Goal: Navigation & Orientation: Find specific page/section

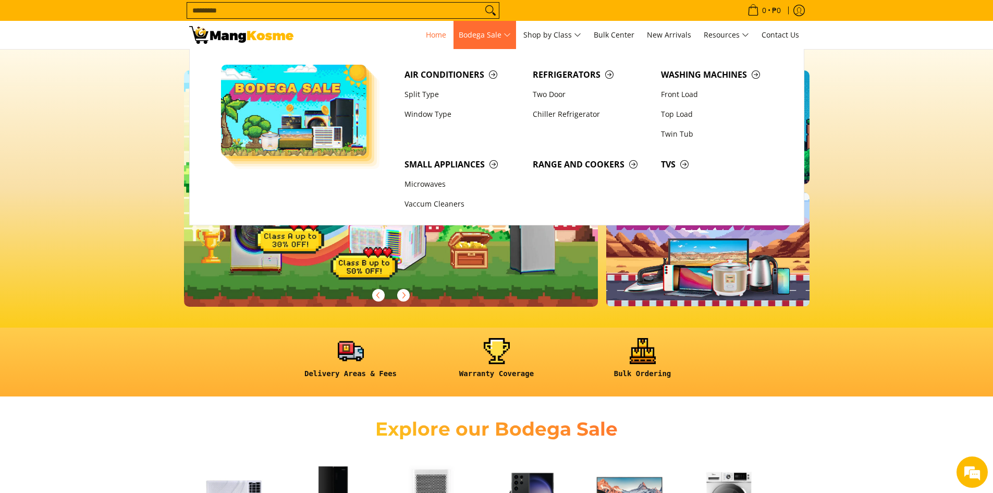
click at [488, 33] on span "Bodega Sale" at bounding box center [485, 35] width 52 height 13
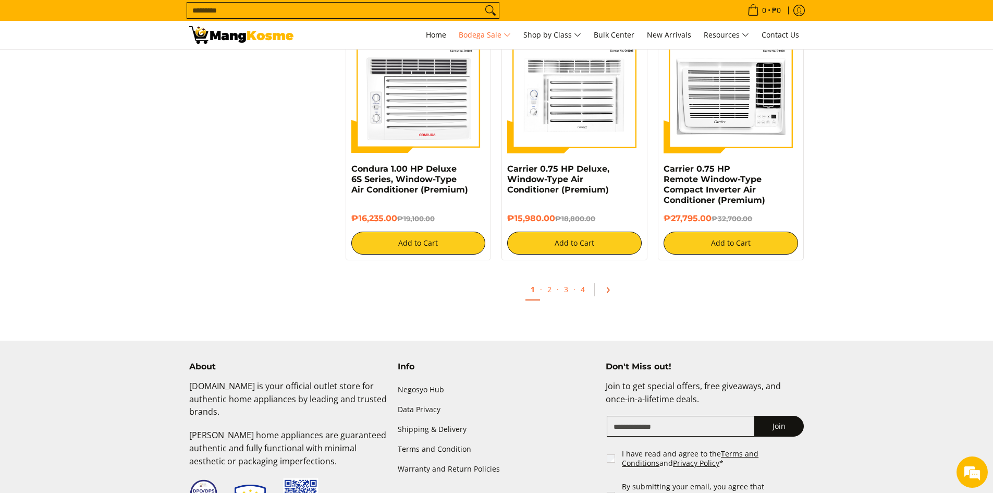
click at [603, 290] on link "Pagination" at bounding box center [611, 290] width 25 height 18
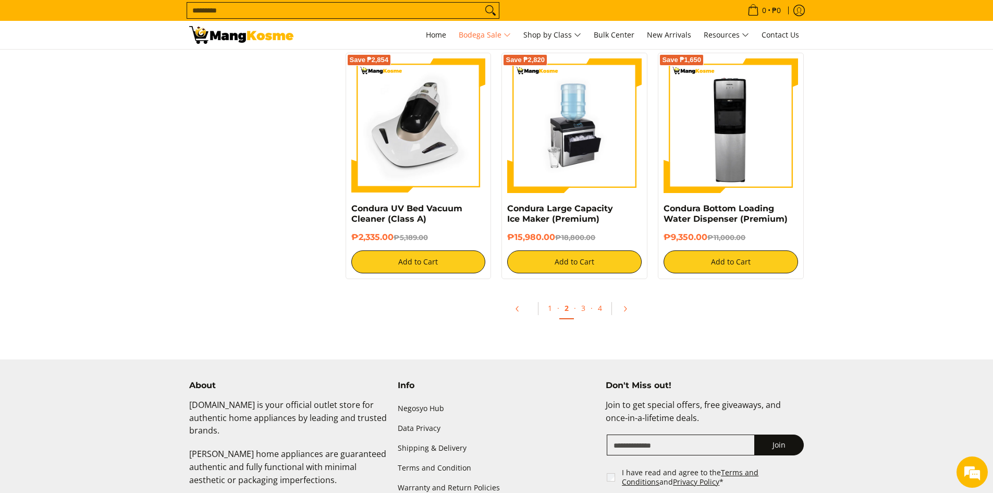
scroll to position [2137, 0]
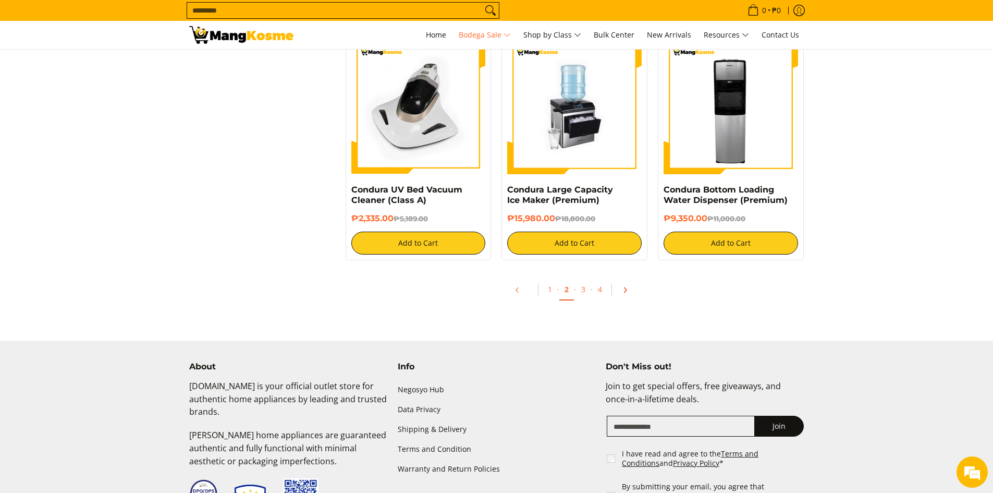
click at [621, 293] on icon "Pagination" at bounding box center [624, 289] width 7 height 7
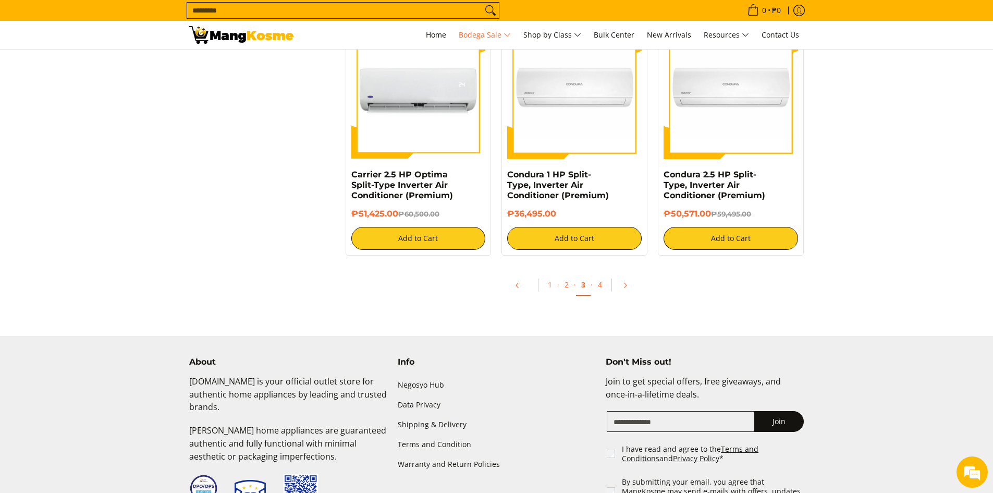
scroll to position [2137, 0]
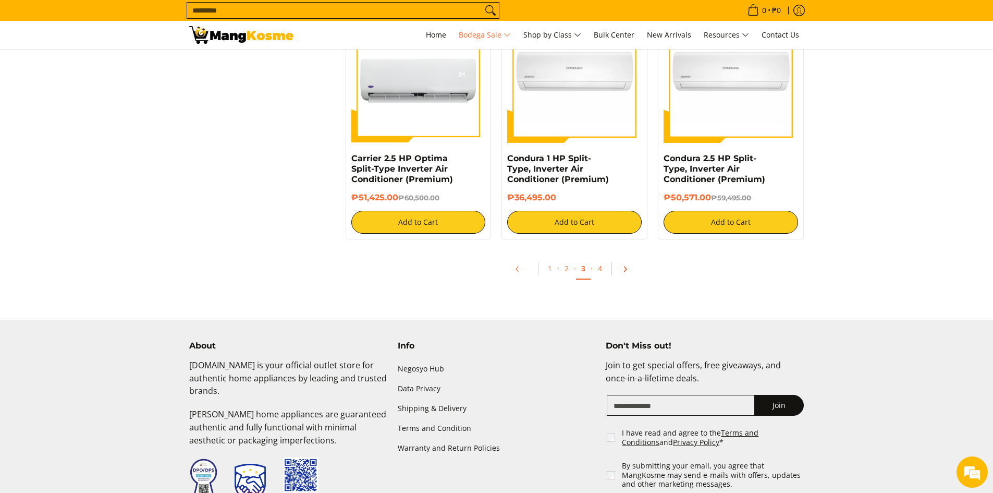
click at [622, 270] on icon "Pagination" at bounding box center [624, 268] width 7 height 7
